Goal: Task Accomplishment & Management: Manage account settings

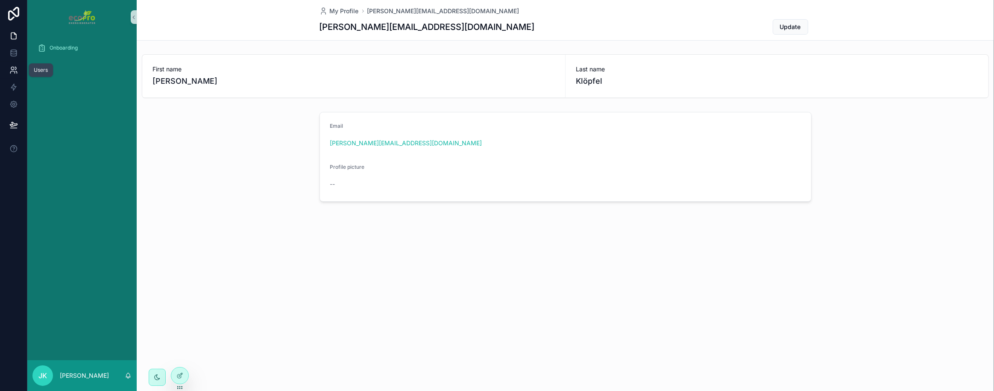
click at [12, 74] on link at bounding box center [13, 70] width 27 height 17
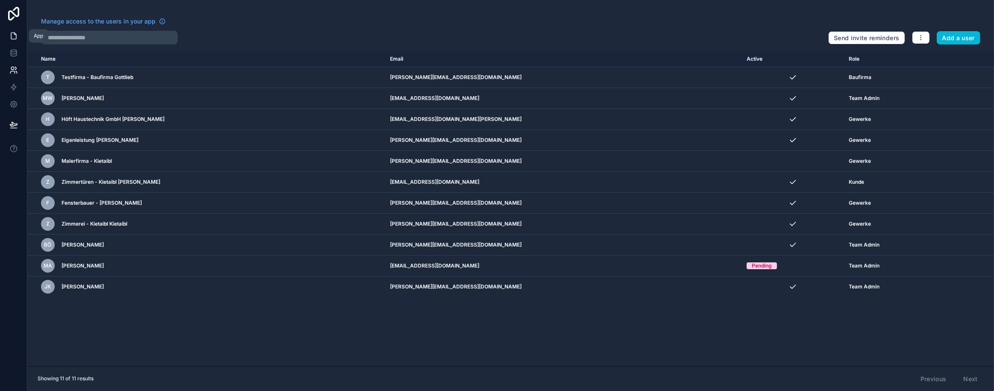
click at [14, 36] on icon at bounding box center [13, 36] width 9 height 9
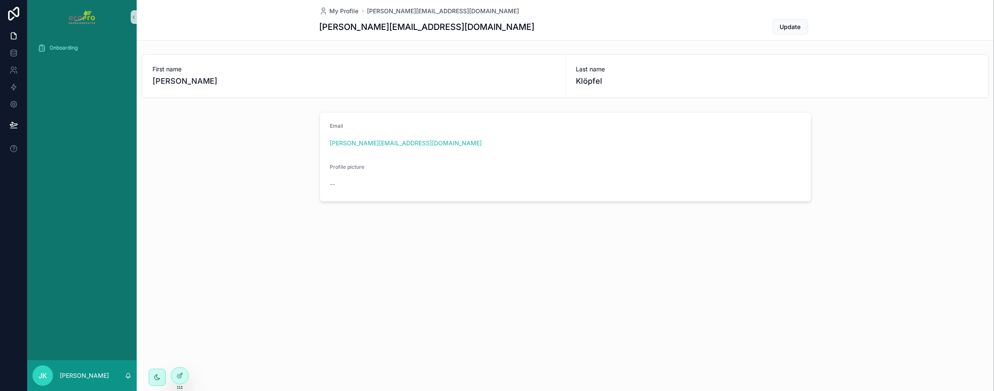
click at [69, 71] on div "Onboarding" at bounding box center [81, 197] width 109 height 326
click at [55, 52] on div "Onboarding" at bounding box center [82, 48] width 89 height 14
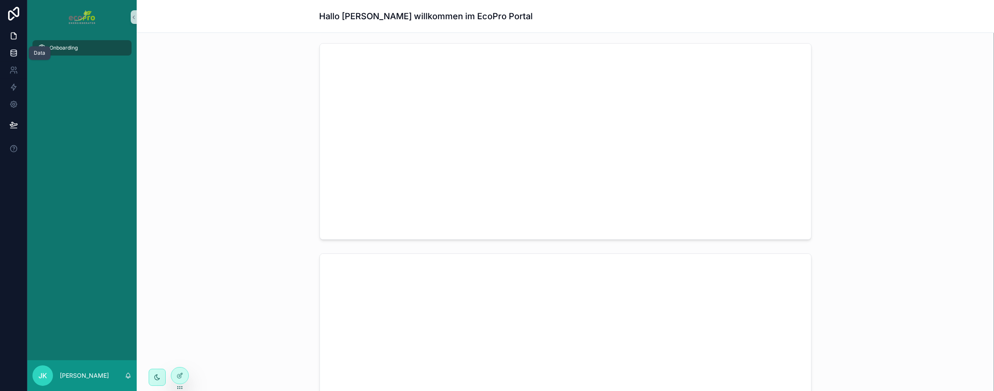
click at [13, 51] on icon at bounding box center [13, 53] width 9 height 9
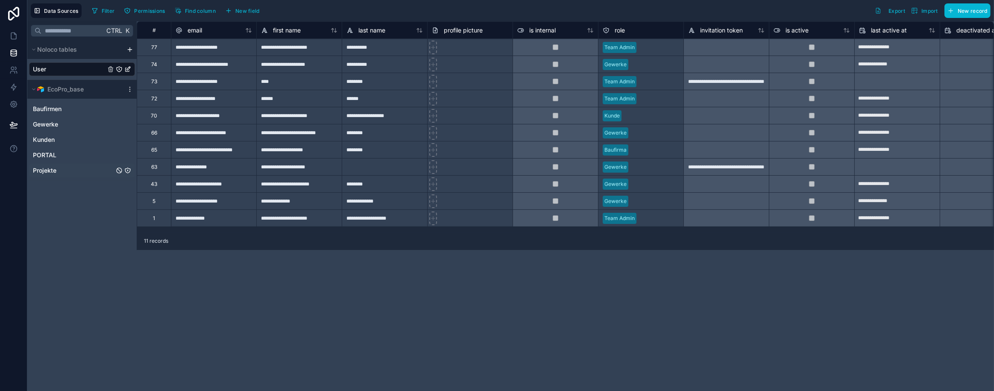
click at [51, 169] on span "Projekte" at bounding box center [44, 170] width 23 height 9
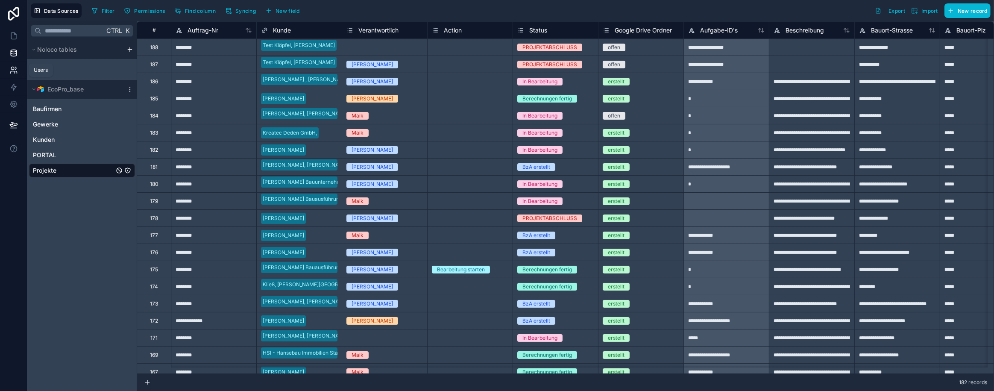
click at [17, 70] on icon at bounding box center [13, 70] width 9 height 9
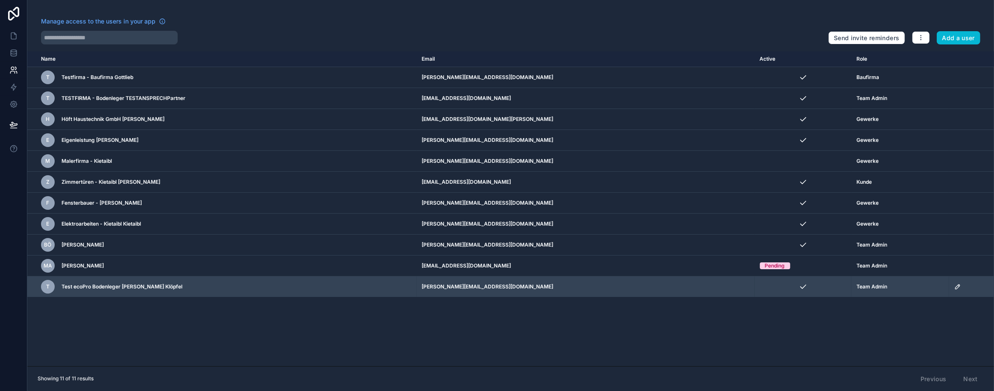
click at [954, 288] on icon "scrollable content" at bounding box center [957, 286] width 7 height 7
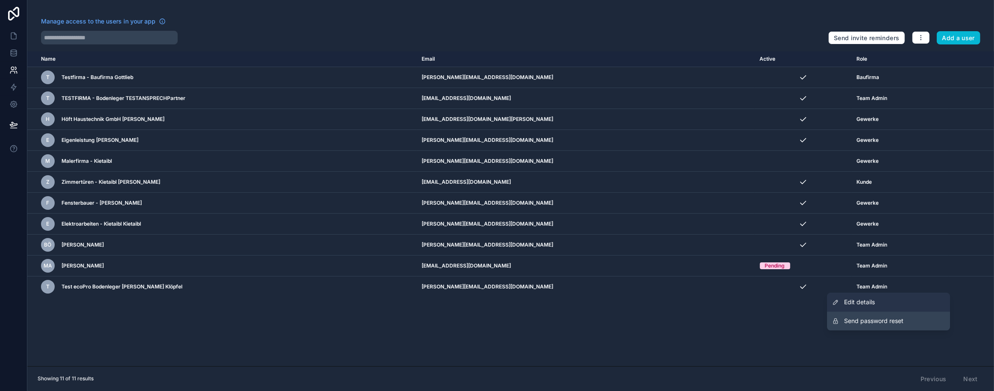
click at [854, 305] on span "Edit details" at bounding box center [859, 302] width 31 height 9
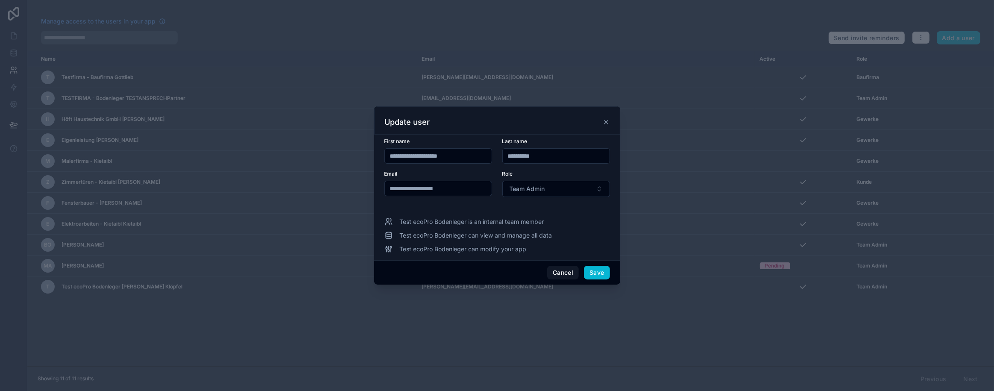
drag, startPoint x: 469, startPoint y: 158, endPoint x: 366, endPoint y: 160, distance: 103.0
click at [366, 160] on div "**********" at bounding box center [497, 195] width 994 height 391
type input "****"
type input "*******"
click at [605, 272] on button "Save" at bounding box center [597, 273] width 26 height 14
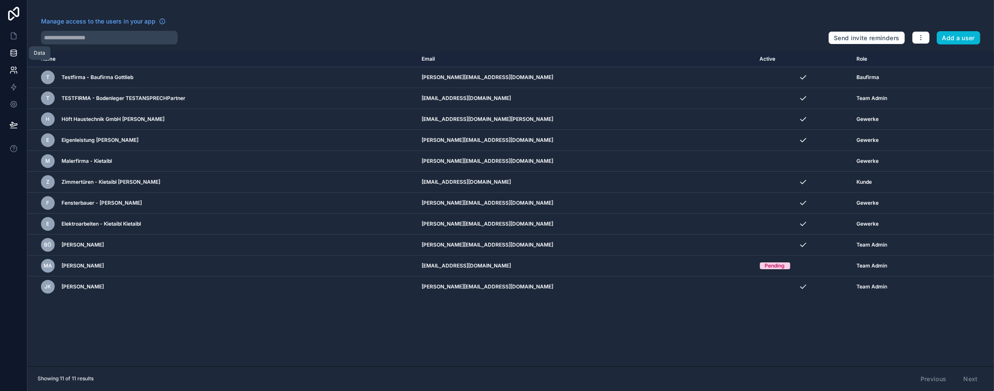
click at [11, 50] on icon at bounding box center [14, 51] width 6 height 2
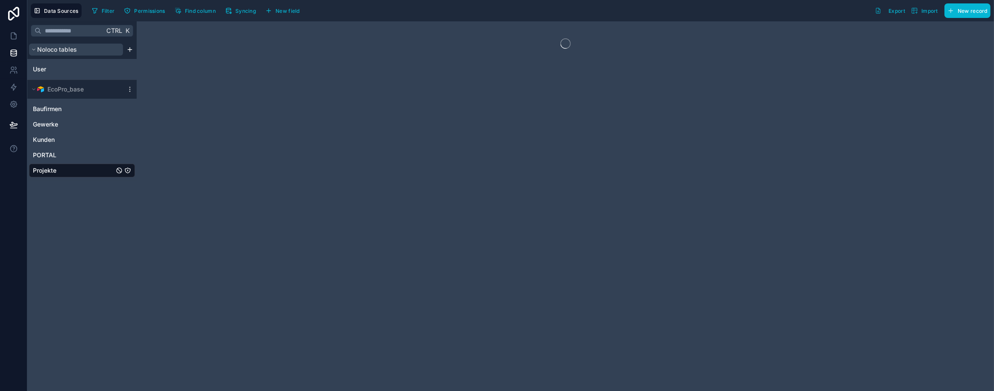
click at [36, 49] on button "Noloco tables" at bounding box center [76, 50] width 94 height 12
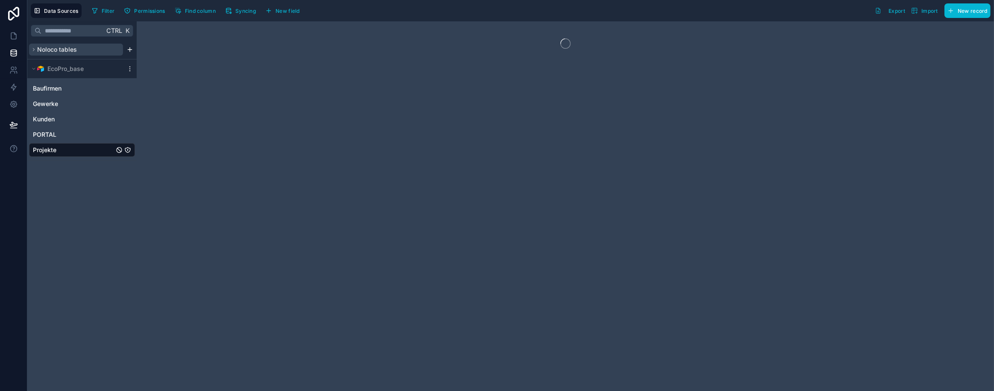
click at [36, 49] on icon at bounding box center [33, 49] width 5 height 5
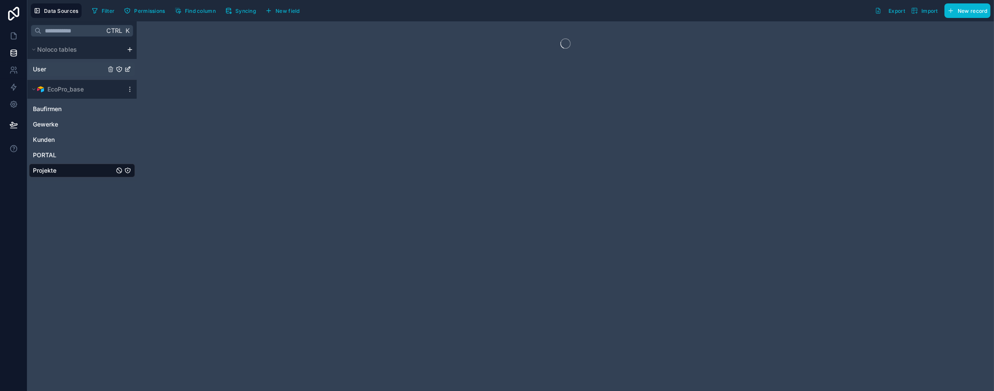
click at [38, 64] on div "User" at bounding box center [82, 69] width 106 height 14
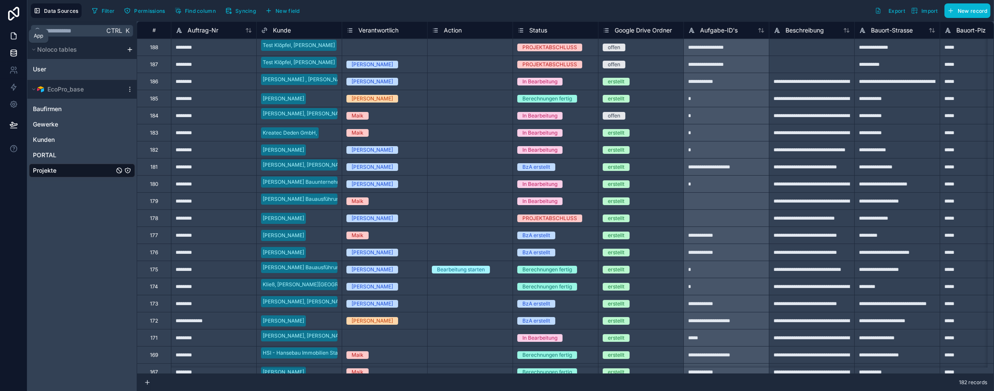
click at [20, 33] on link at bounding box center [13, 35] width 27 height 17
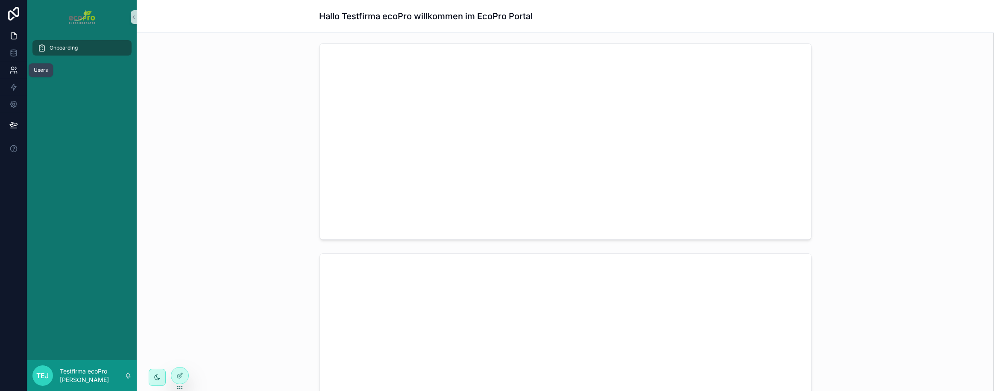
click at [15, 67] on icon at bounding box center [15, 68] width 1 height 3
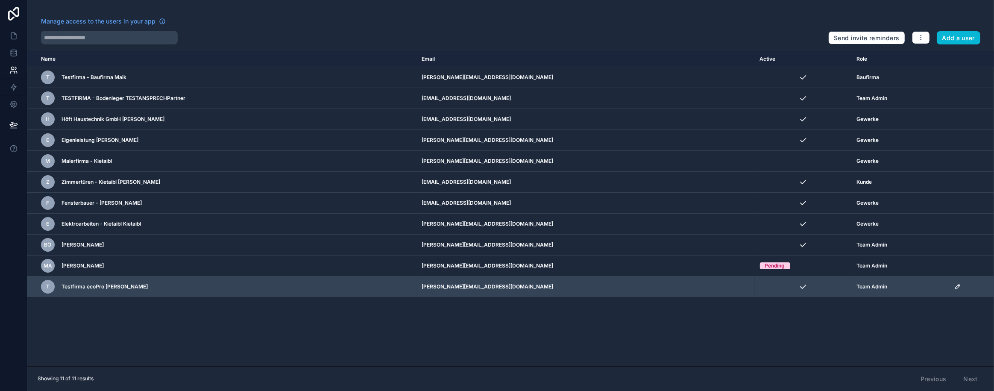
click at [216, 290] on div "T Testfirma ecoPro [PERSON_NAME]" at bounding box center [164, 287] width 246 height 14
click at [954, 287] on icon "scrollable content" at bounding box center [957, 286] width 7 height 7
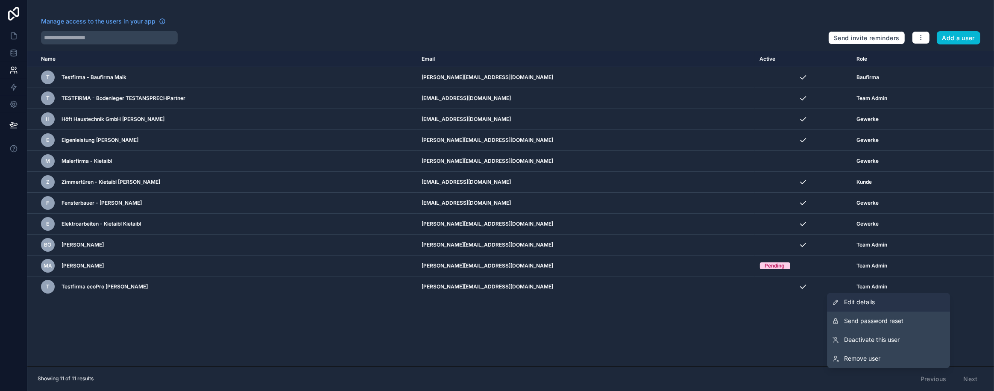
click at [875, 304] on span "Edit details" at bounding box center [859, 302] width 31 height 9
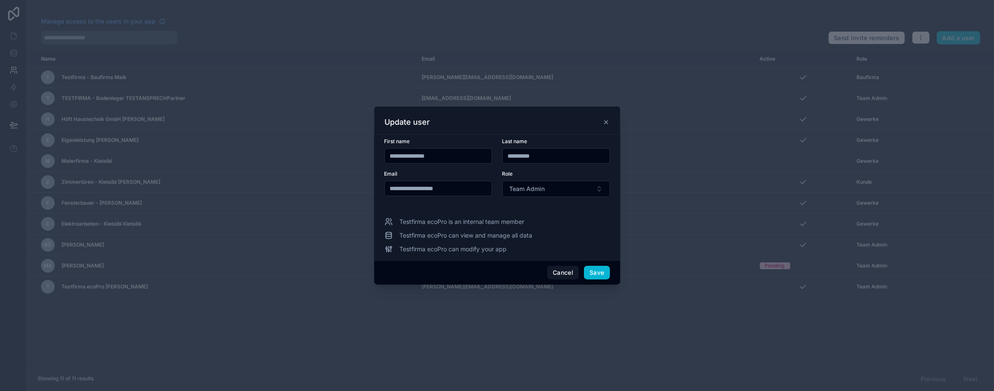
drag, startPoint x: 445, startPoint y: 156, endPoint x: 250, endPoint y: 152, distance: 194.4
click at [250, 152] on div "**********" at bounding box center [497, 195] width 994 height 391
type input "****"
type input "*******"
click at [602, 270] on button "Save" at bounding box center [597, 273] width 26 height 14
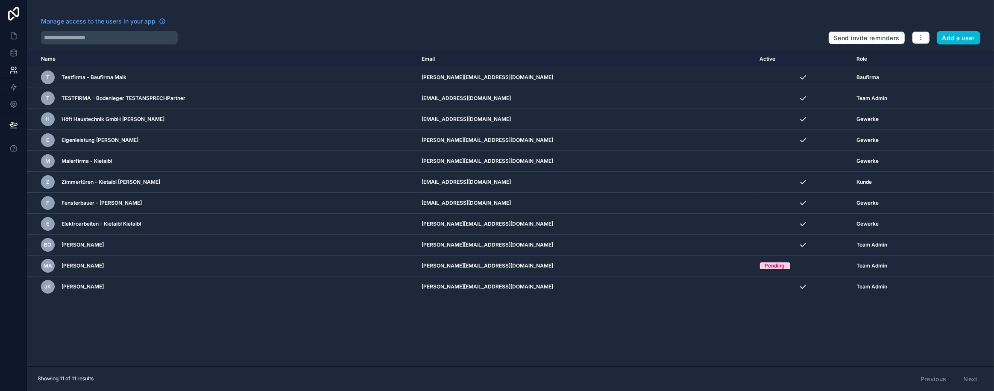
click at [565, 342] on div "Name Email Active Role userTable.email T Testfirma - Baufirma Maik alexander@ma…" at bounding box center [510, 208] width 967 height 315
click at [8, 35] on link at bounding box center [13, 35] width 27 height 17
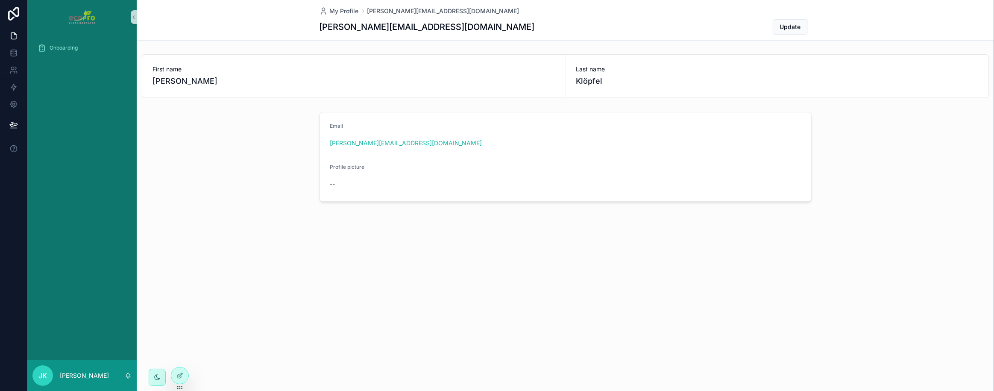
drag, startPoint x: 364, startPoint y: 240, endPoint x: 285, endPoint y: 294, distance: 96.2
click at [16, 71] on icon at bounding box center [16, 72] width 1 height 2
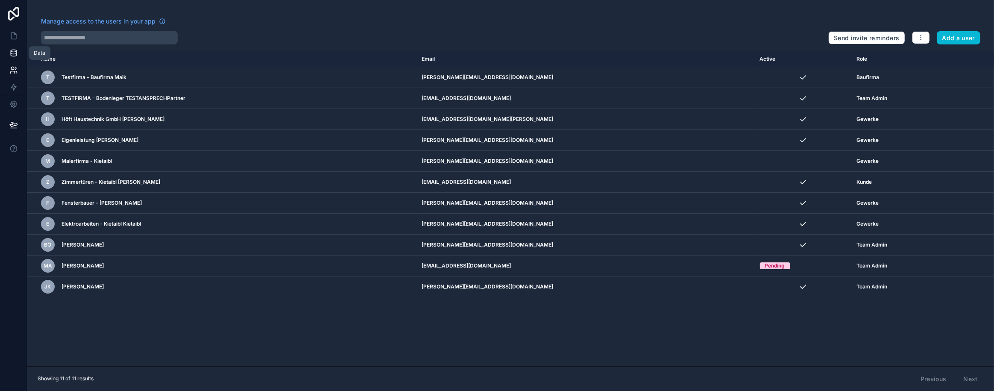
click at [15, 53] on icon at bounding box center [13, 53] width 9 height 9
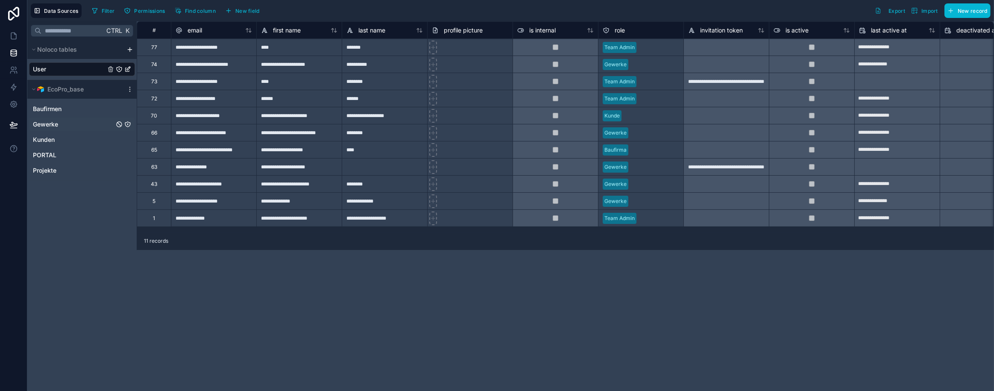
click at [49, 125] on span "Gewerke" at bounding box center [45, 124] width 25 height 9
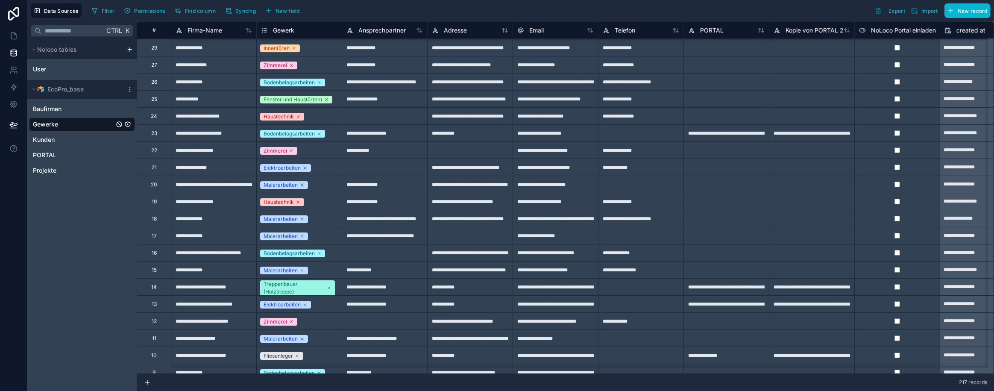
scroll to position [3262, 0]
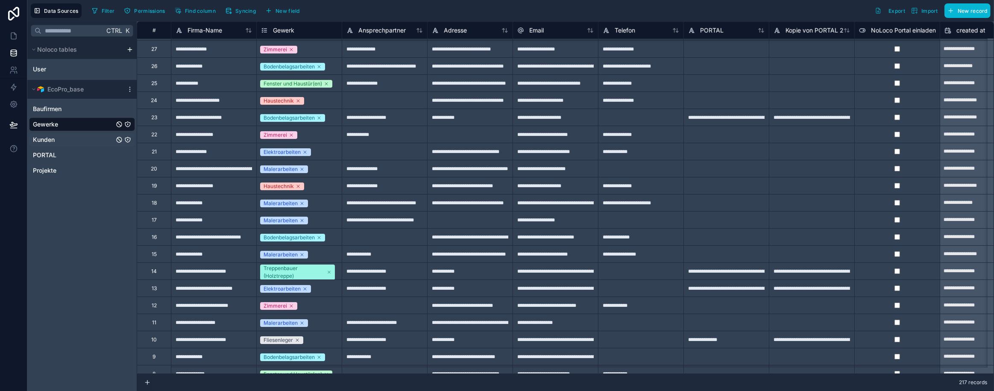
click at [44, 133] on div "Kunden" at bounding box center [82, 140] width 106 height 14
click at [47, 137] on span "Kunden" at bounding box center [44, 139] width 22 height 9
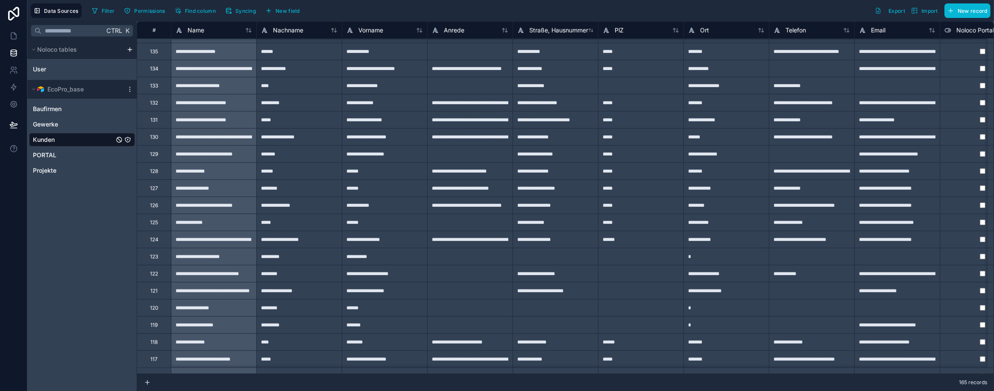
scroll to position [699, 0]
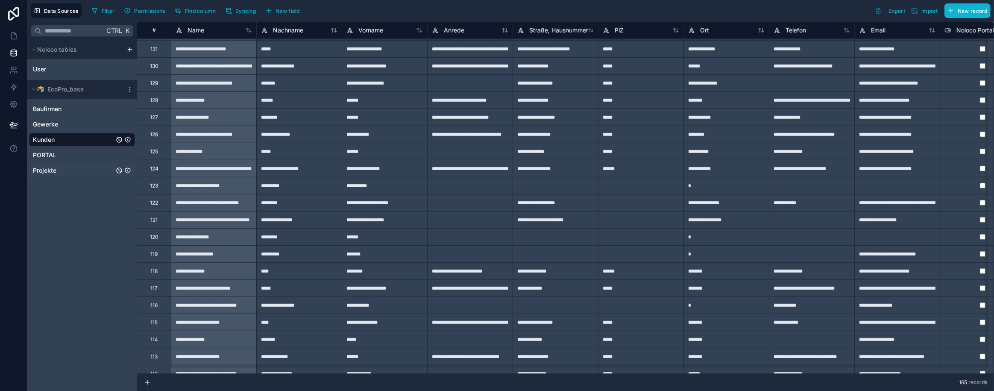
click at [42, 173] on span "Projekte" at bounding box center [44, 170] width 23 height 9
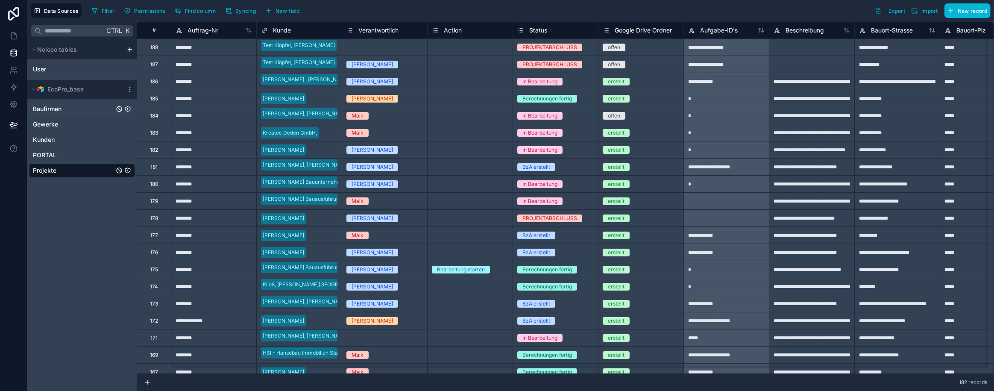
click at [55, 108] on span "Baufirmen" at bounding box center [47, 109] width 29 height 9
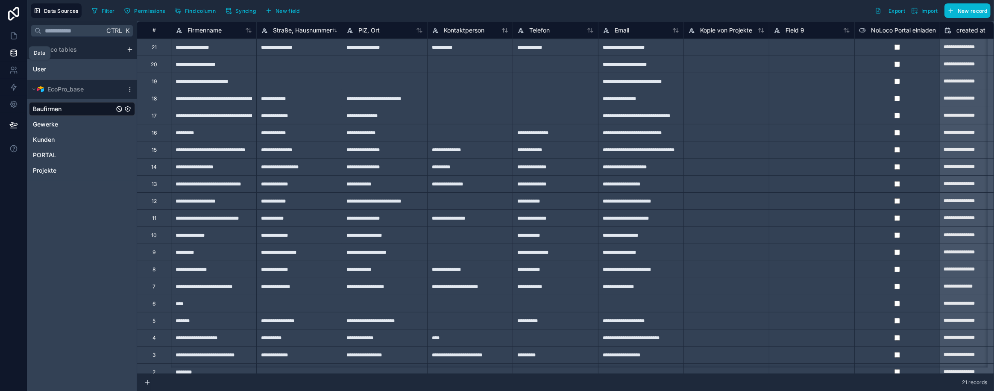
click at [12, 50] on icon at bounding box center [14, 51] width 6 height 2
click at [12, 37] on icon at bounding box center [13, 36] width 9 height 9
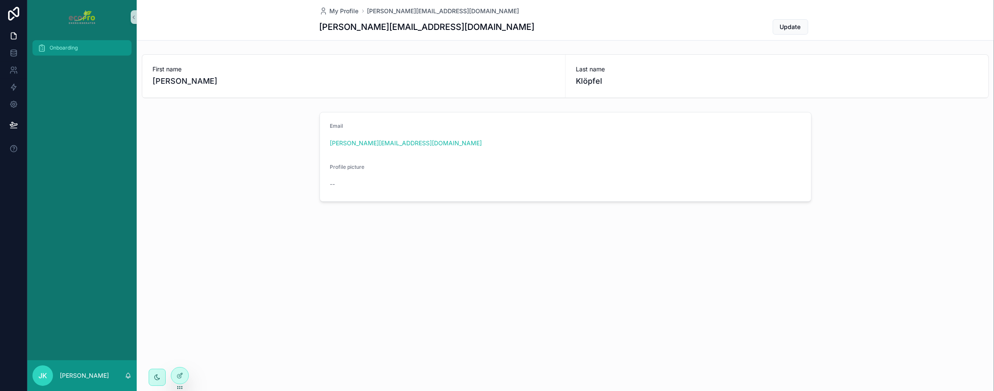
click at [95, 49] on div "Onboarding" at bounding box center [82, 48] width 89 height 14
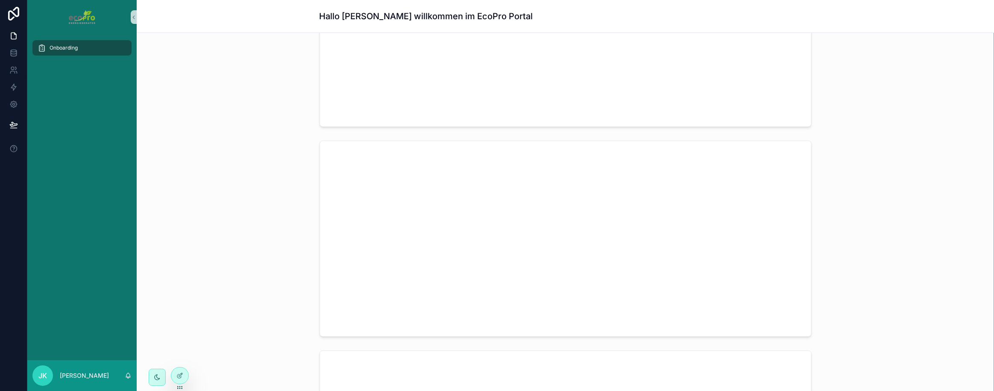
scroll to position [116, 0]
click at [9, 53] on icon at bounding box center [13, 53] width 9 height 9
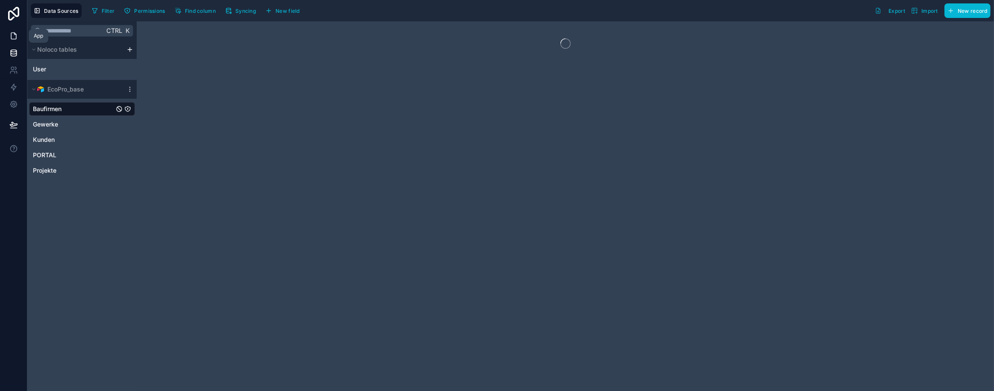
click at [17, 36] on icon at bounding box center [13, 36] width 9 height 9
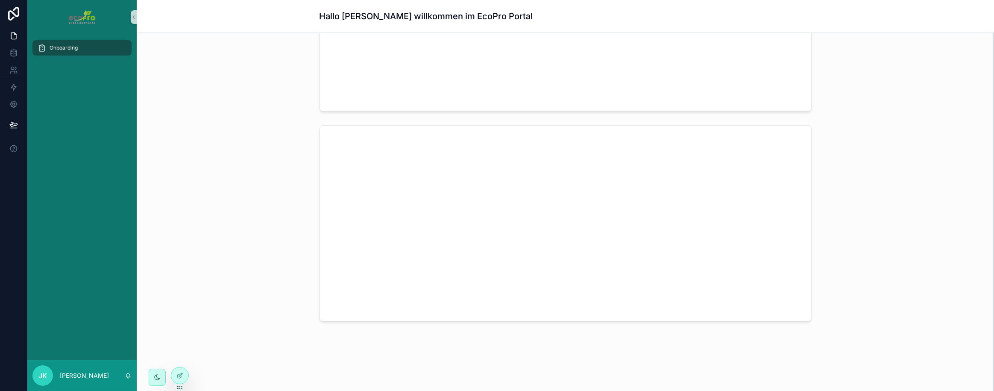
scroll to position [549, 0]
click at [11, 53] on icon at bounding box center [14, 54] width 6 height 3
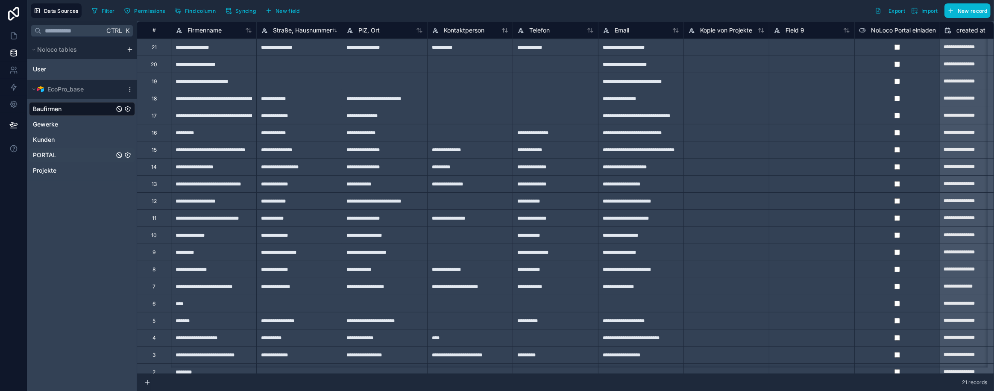
click at [47, 155] on span "PORTAL" at bounding box center [44, 155] width 23 height 9
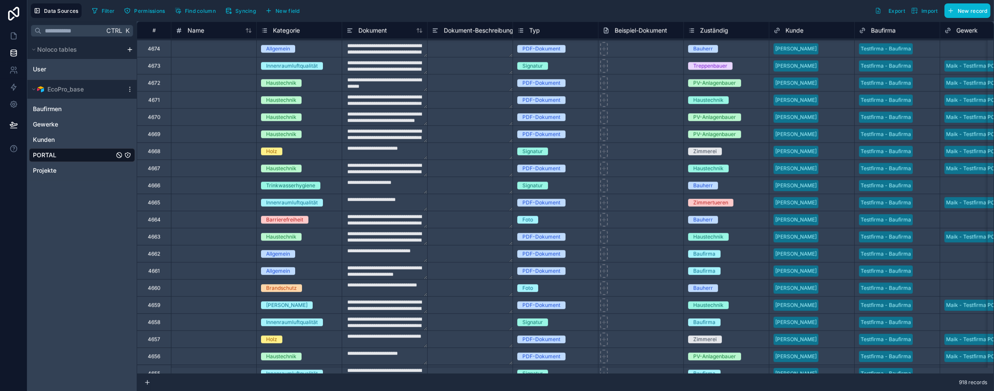
scroll to position [6159, 0]
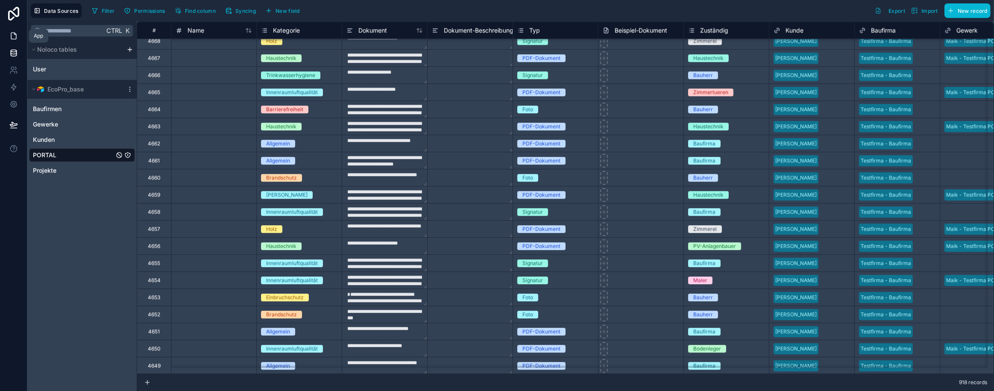
click at [17, 35] on icon at bounding box center [13, 36] width 9 height 9
